Goal: Find specific page/section

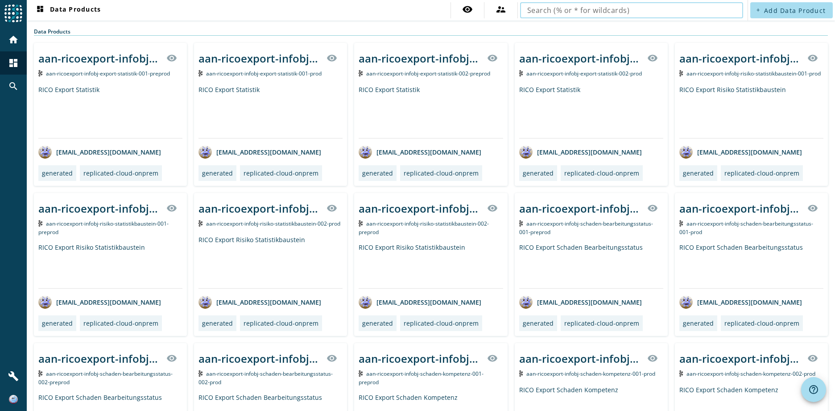
click at [623, 14] on input "text" at bounding box center [631, 10] width 209 height 11
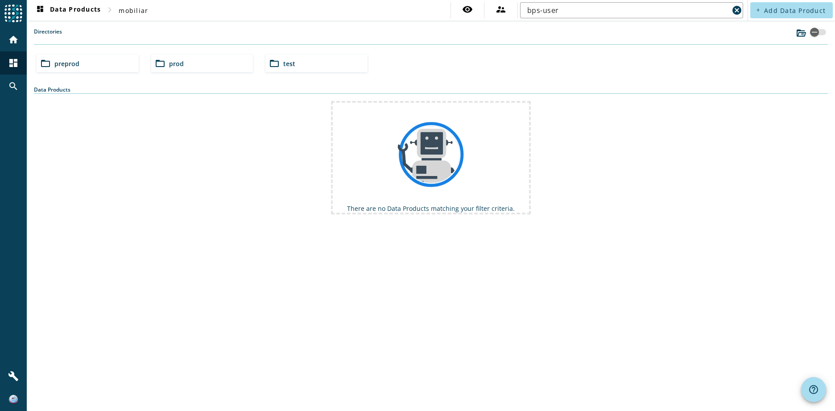
click at [60, 64] on span "preprod" at bounding box center [66, 63] width 25 height 8
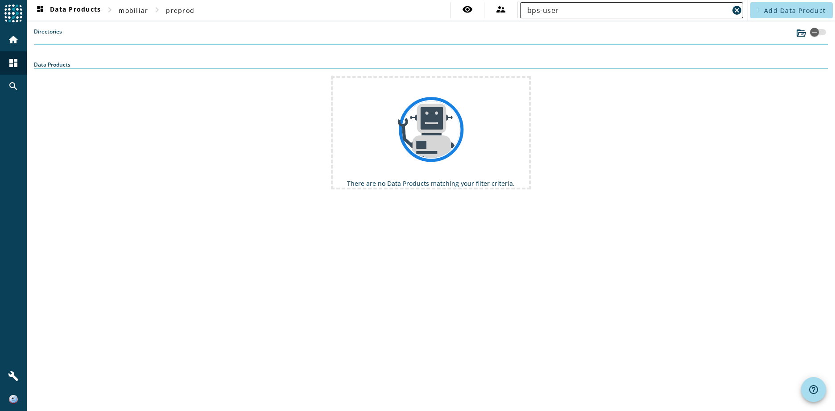
click at [577, 14] on input "bps-user" at bounding box center [628, 10] width 202 height 11
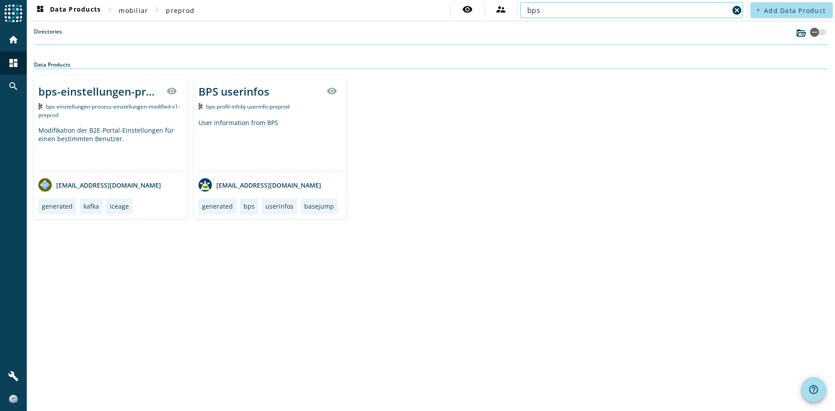
type input "bps"
click at [246, 93] on div "BPS userinfos" at bounding box center [234, 91] width 71 height 15
